Goal: Transaction & Acquisition: Purchase product/service

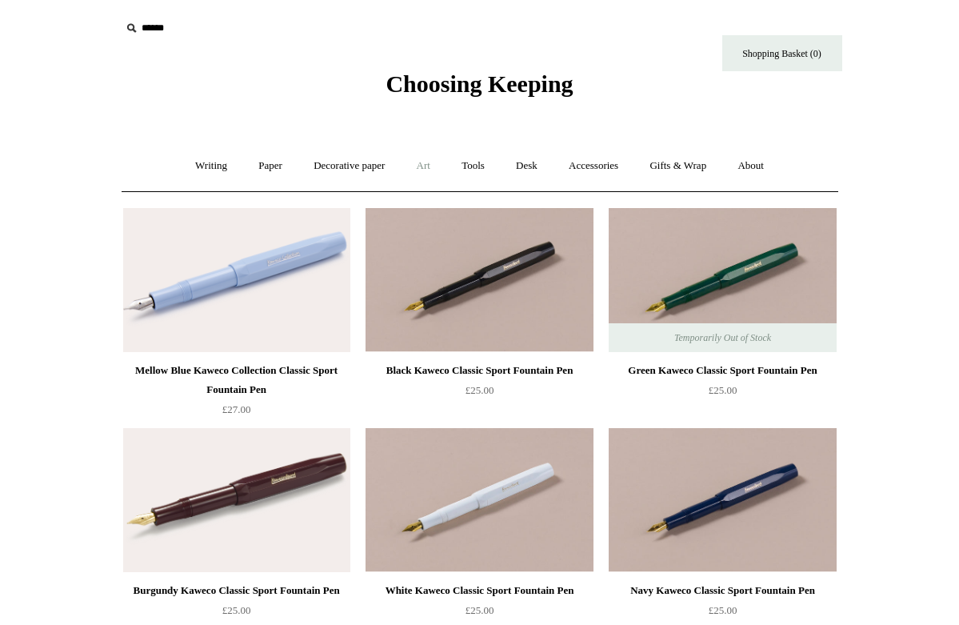
click at [423, 162] on link "Art +" at bounding box center [423, 166] width 42 height 42
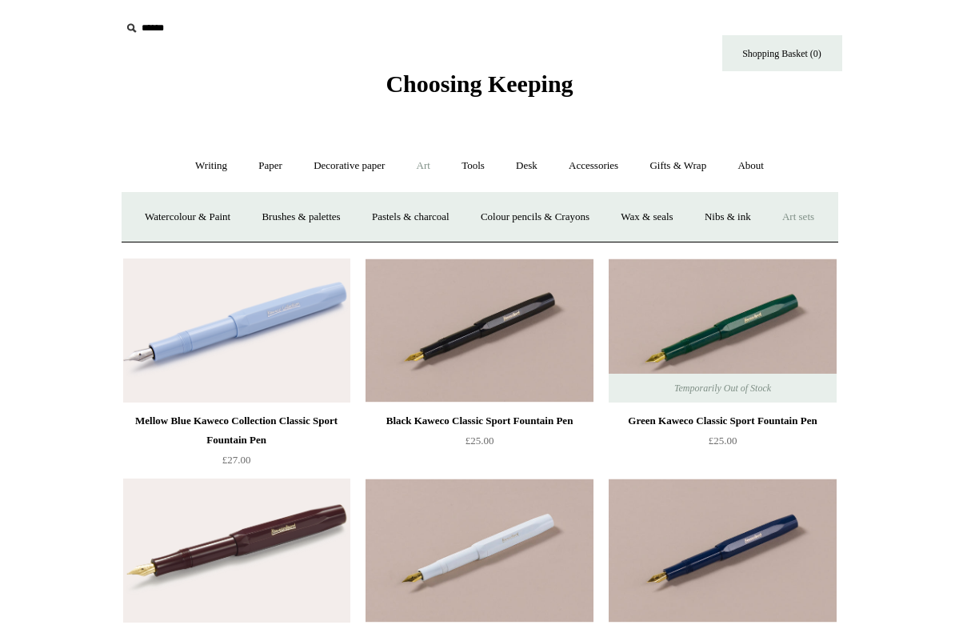
click at [768, 238] on link "Art sets" at bounding box center [798, 217] width 61 height 42
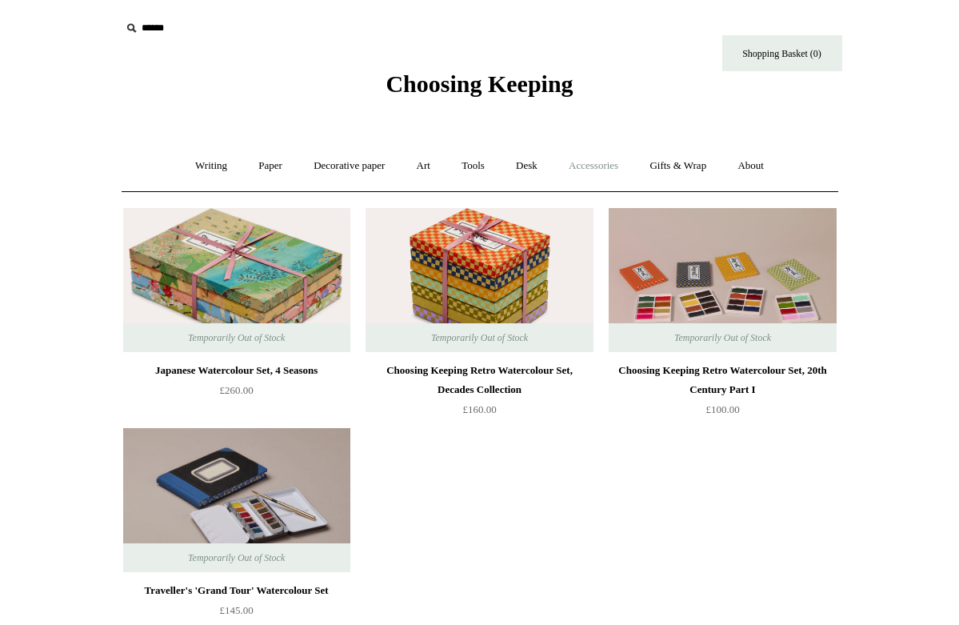
click at [599, 164] on link "Accessories +" at bounding box center [594, 166] width 78 height 42
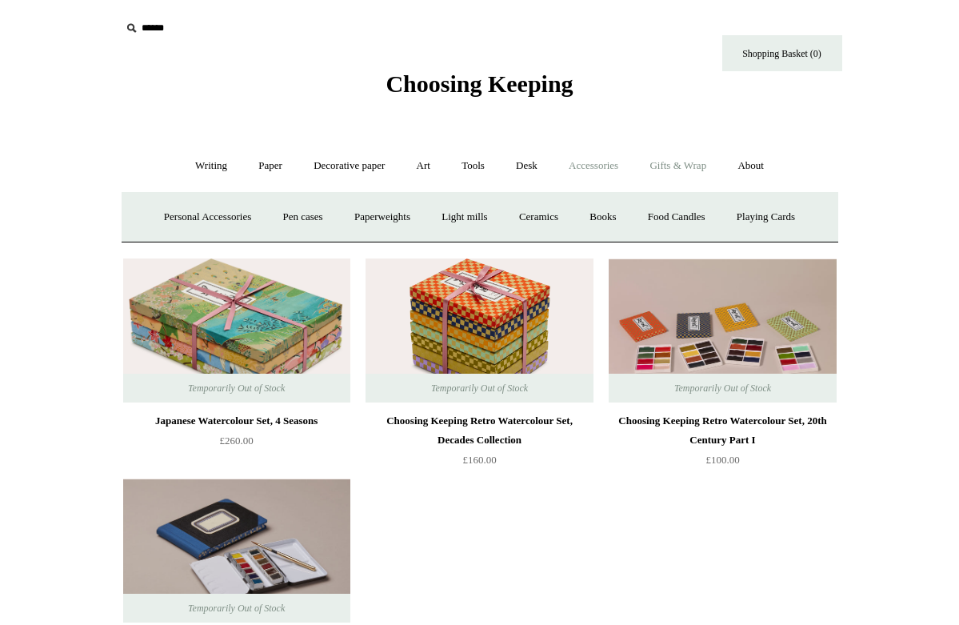
click at [690, 165] on link "Gifts & Wrap +" at bounding box center [678, 166] width 86 height 42
click at [190, 217] on link "Greeting cards +" at bounding box center [199, 217] width 90 height 42
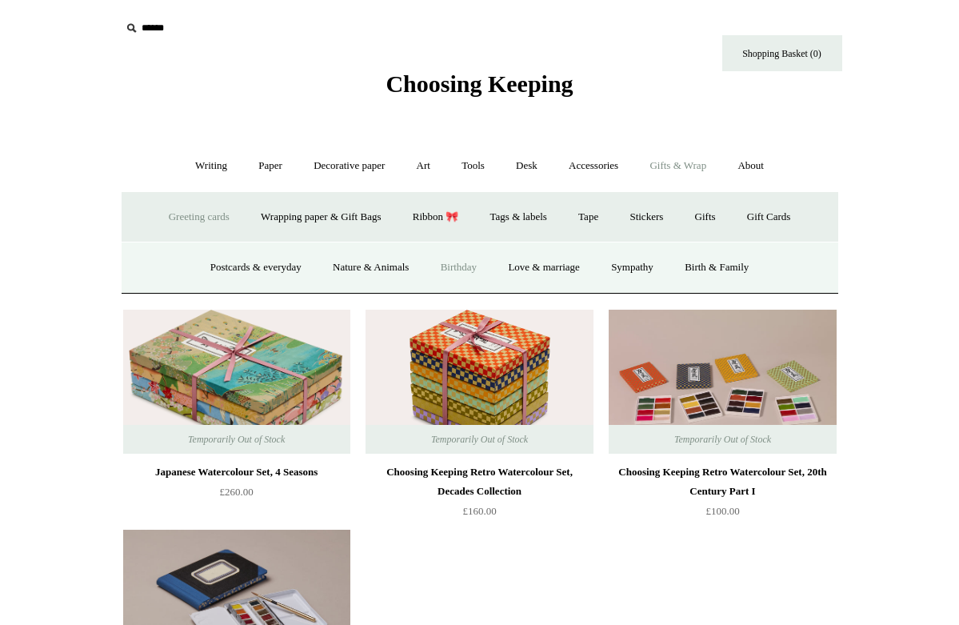
click at [456, 262] on link "Birthday" at bounding box center [459, 267] width 66 height 42
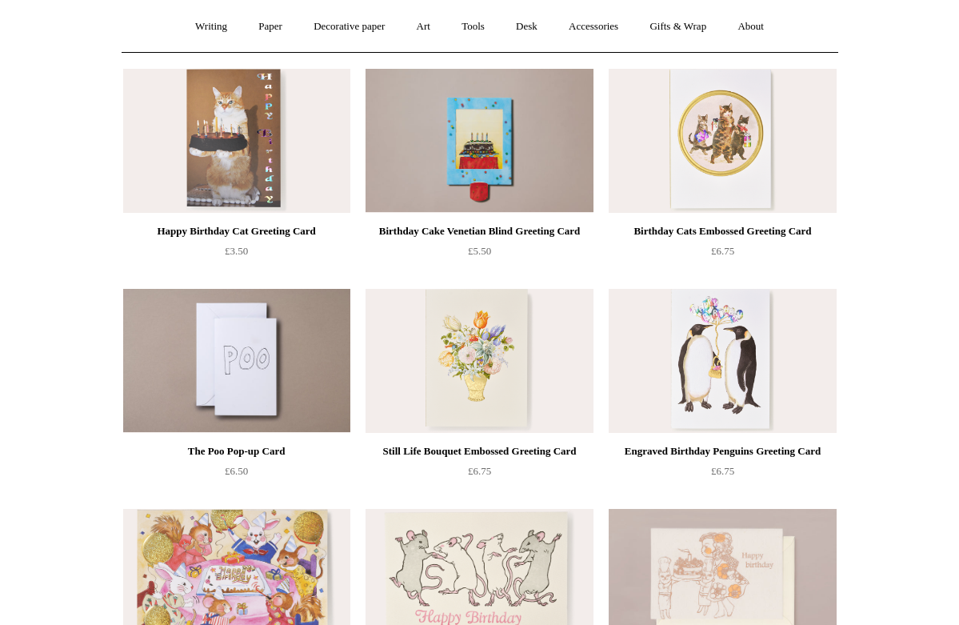
scroll to position [132, 0]
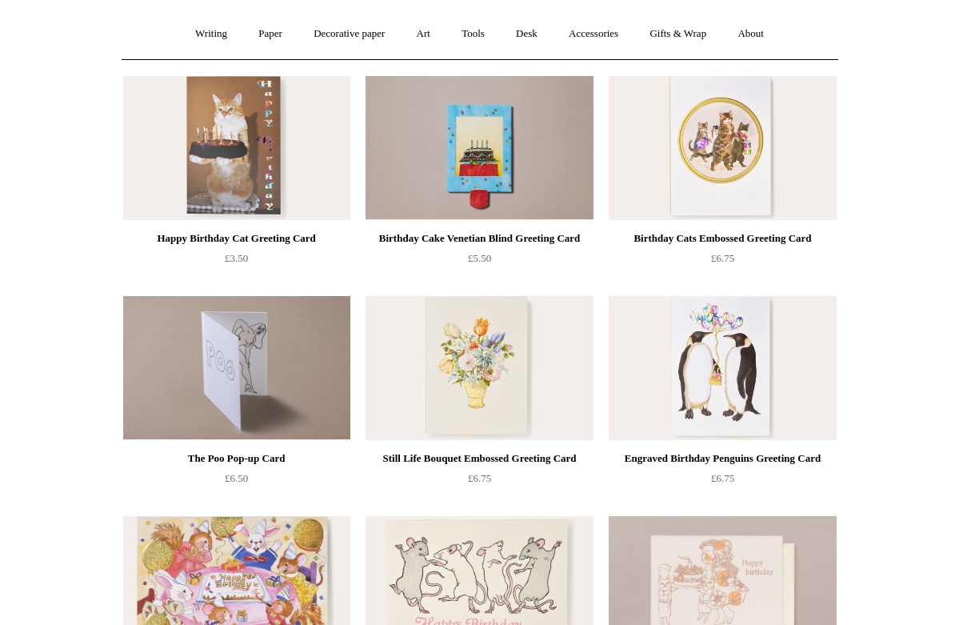
click at [256, 375] on img at bounding box center [236, 368] width 227 height 144
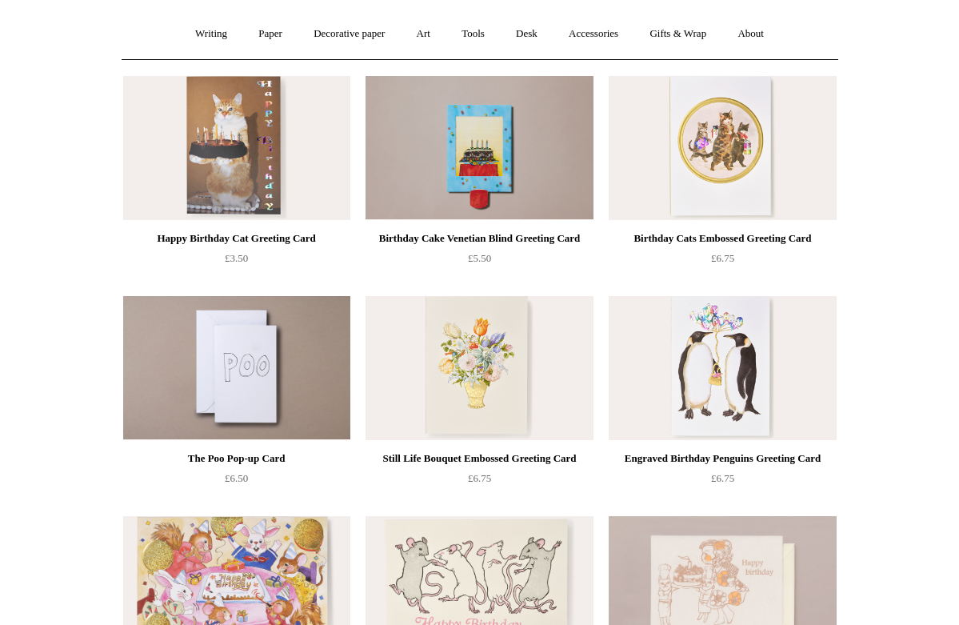
click at [241, 131] on img at bounding box center [236, 148] width 227 height 144
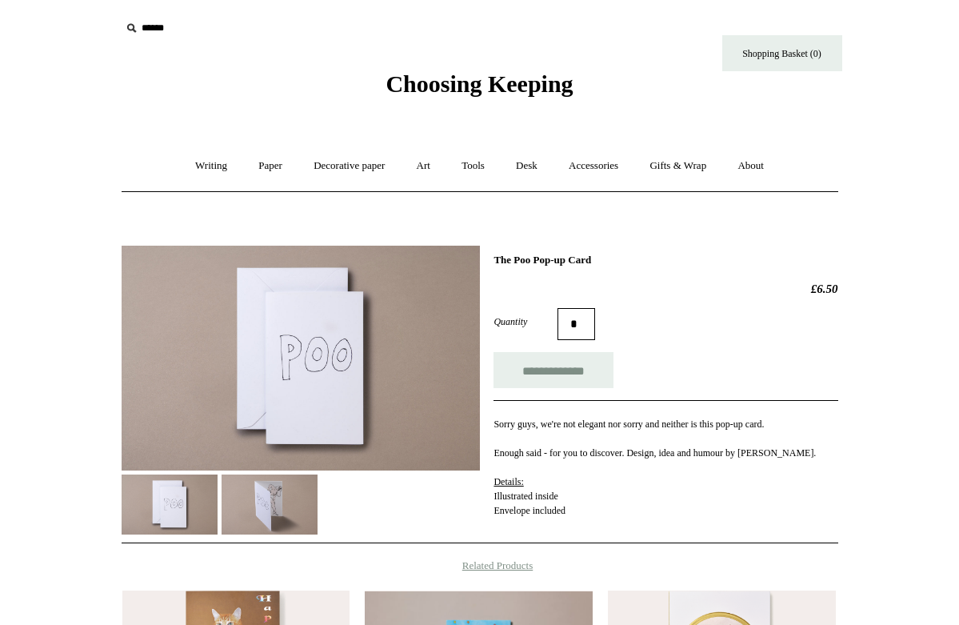
click at [272, 506] on img at bounding box center [270, 505] width 96 height 60
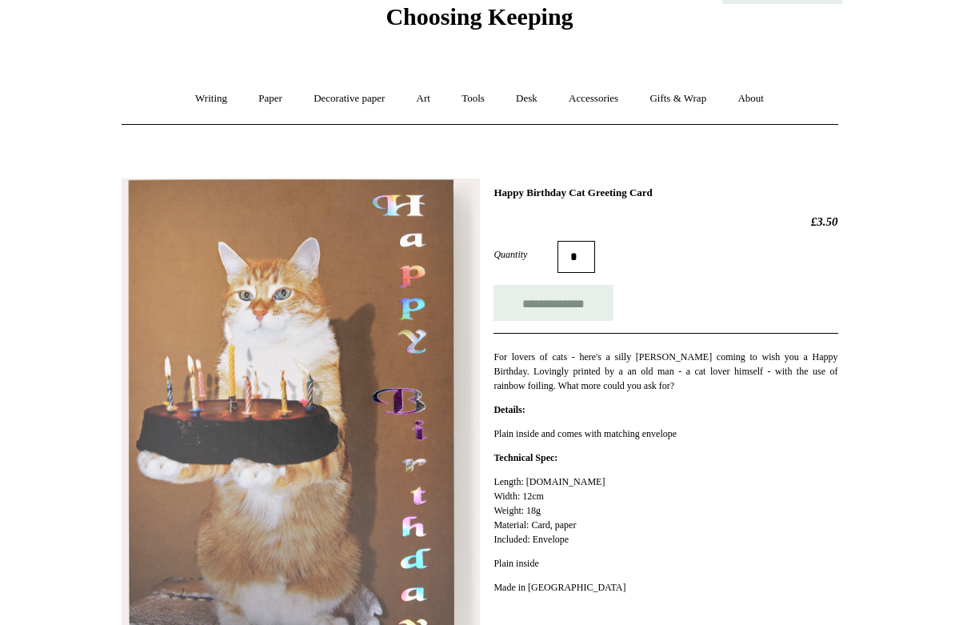
scroll to position [59, 0]
